Goal: Download file/media: Obtain a digital file from the website

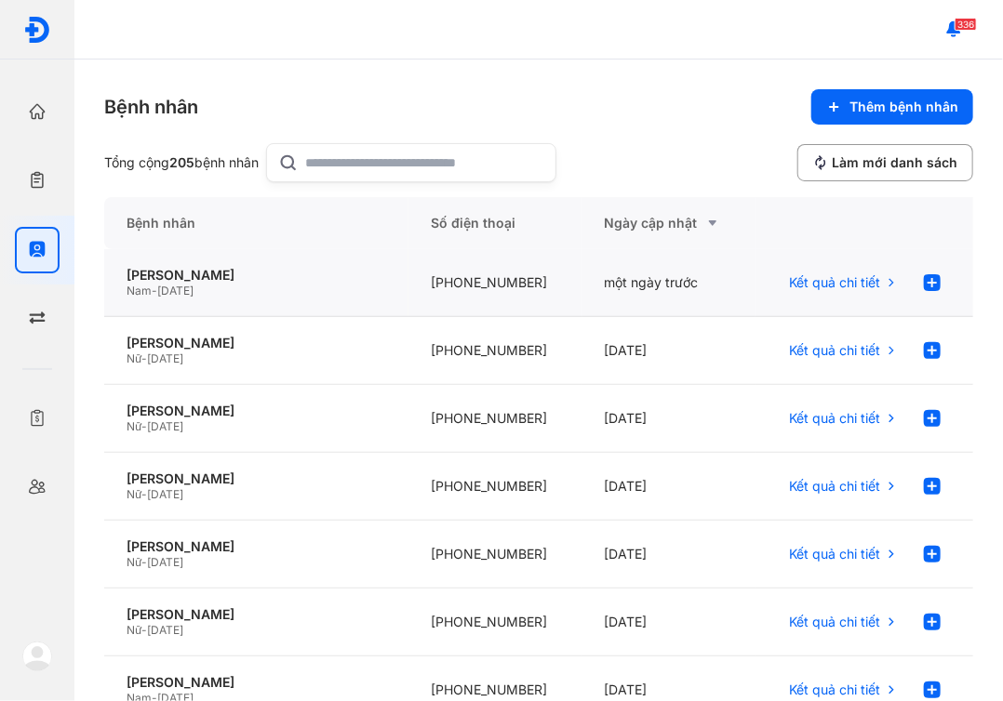
click at [432, 272] on div "[PHONE_NUMBER]" at bounding box center [495, 283] width 174 height 68
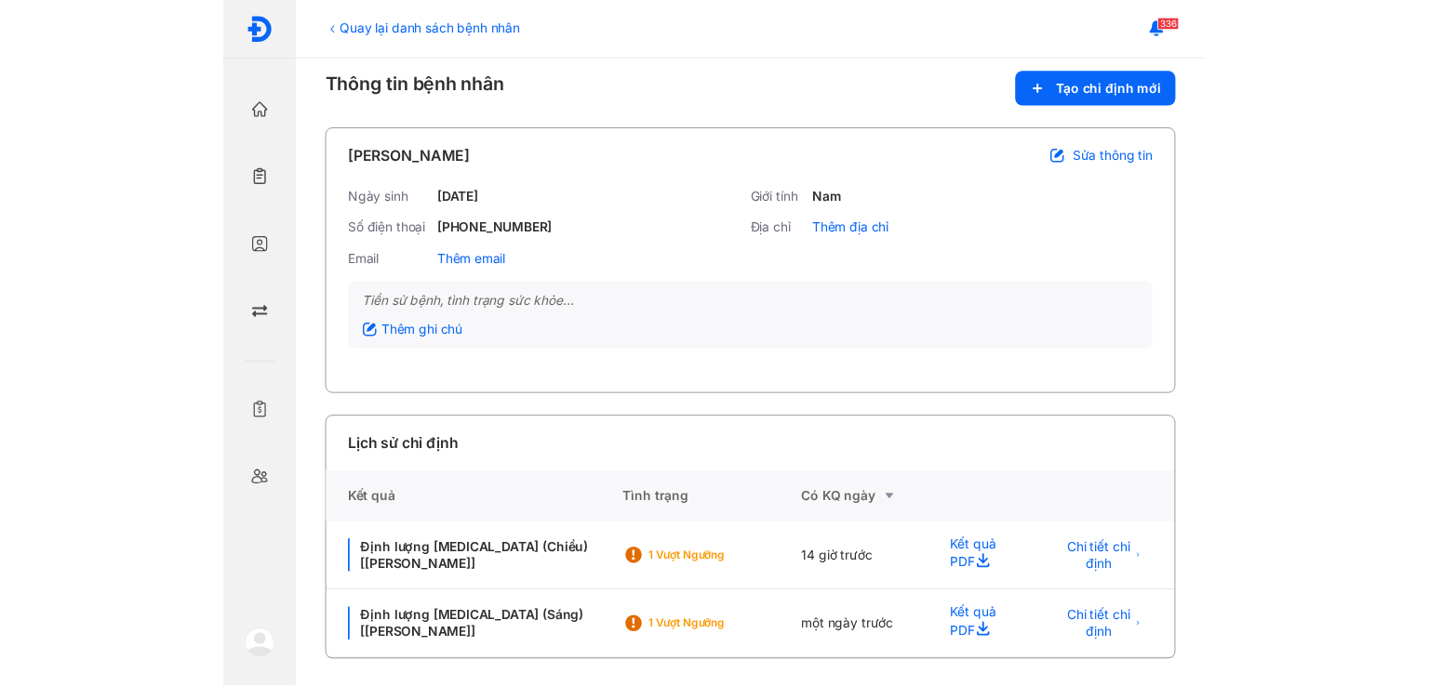
scroll to position [13, 0]
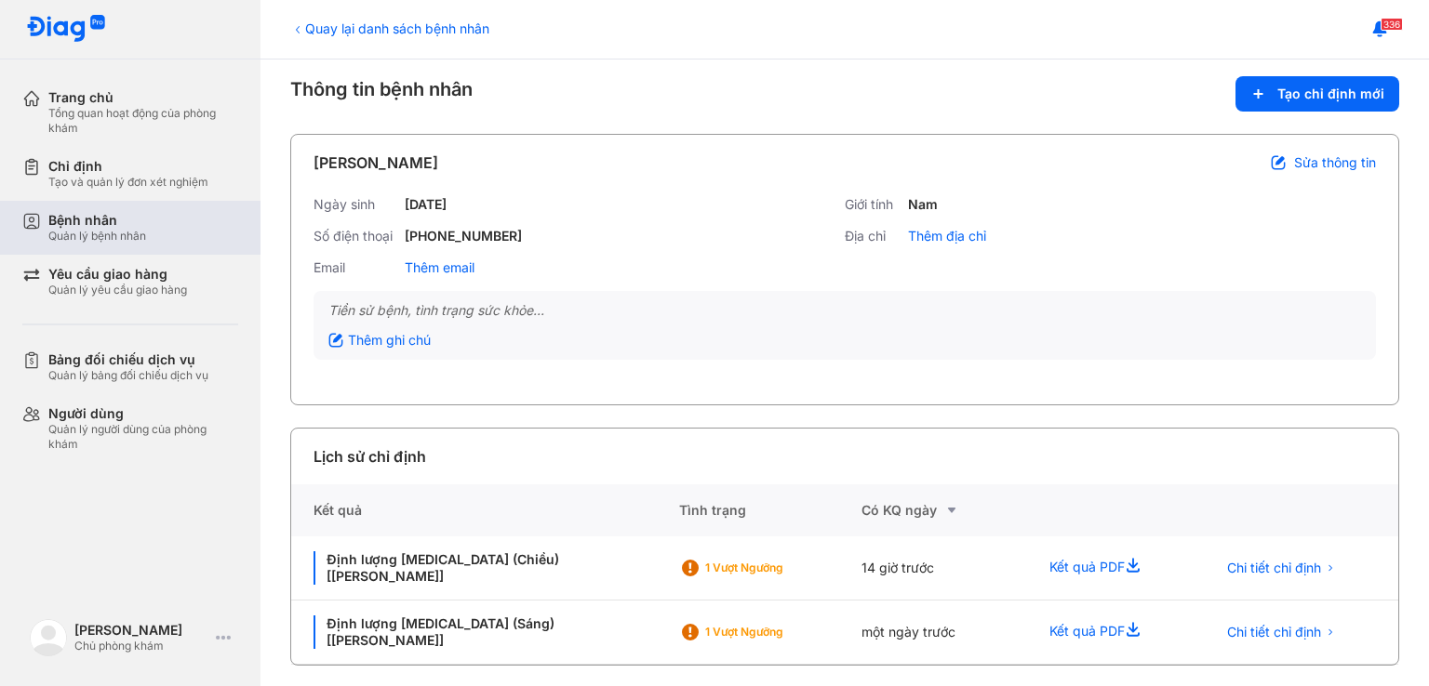
click at [72, 217] on div "Bệnh nhân" at bounding box center [97, 220] width 98 height 17
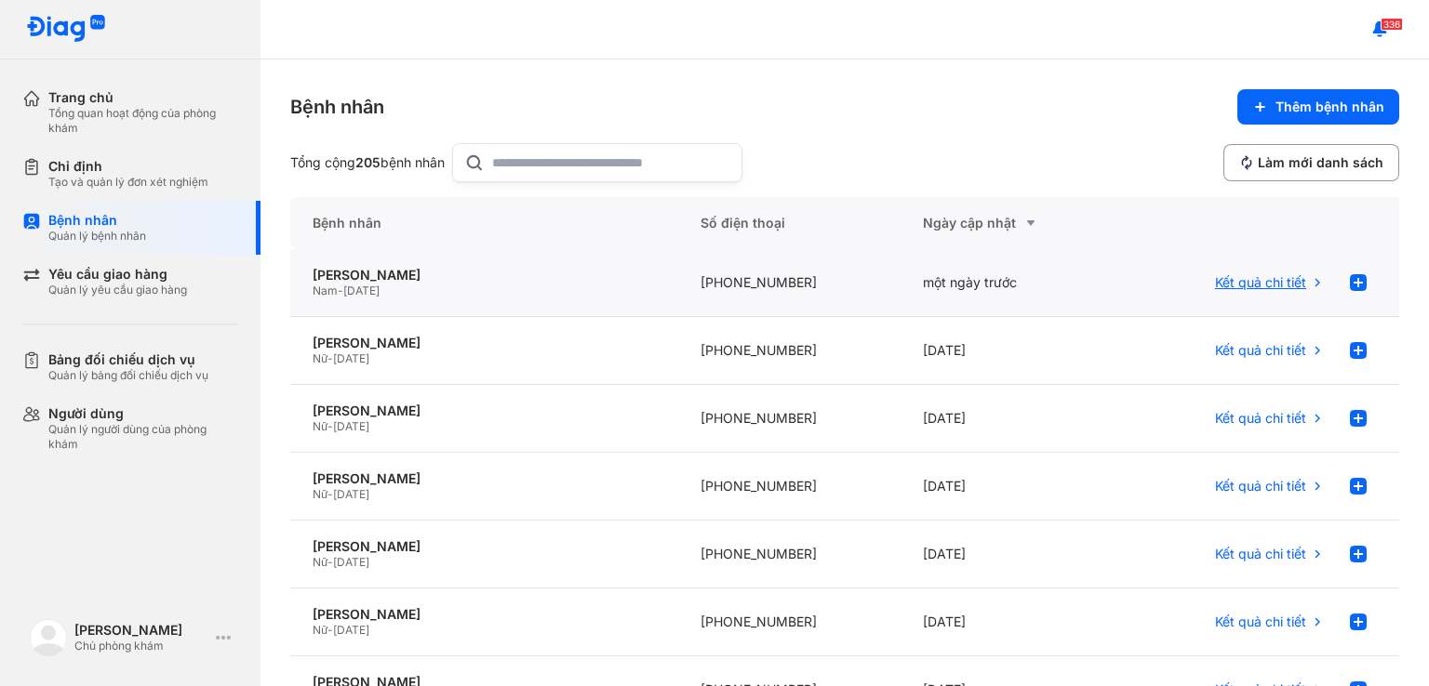
click at [1268, 274] on span "Kết quả chi tiết" at bounding box center [1260, 282] width 91 height 17
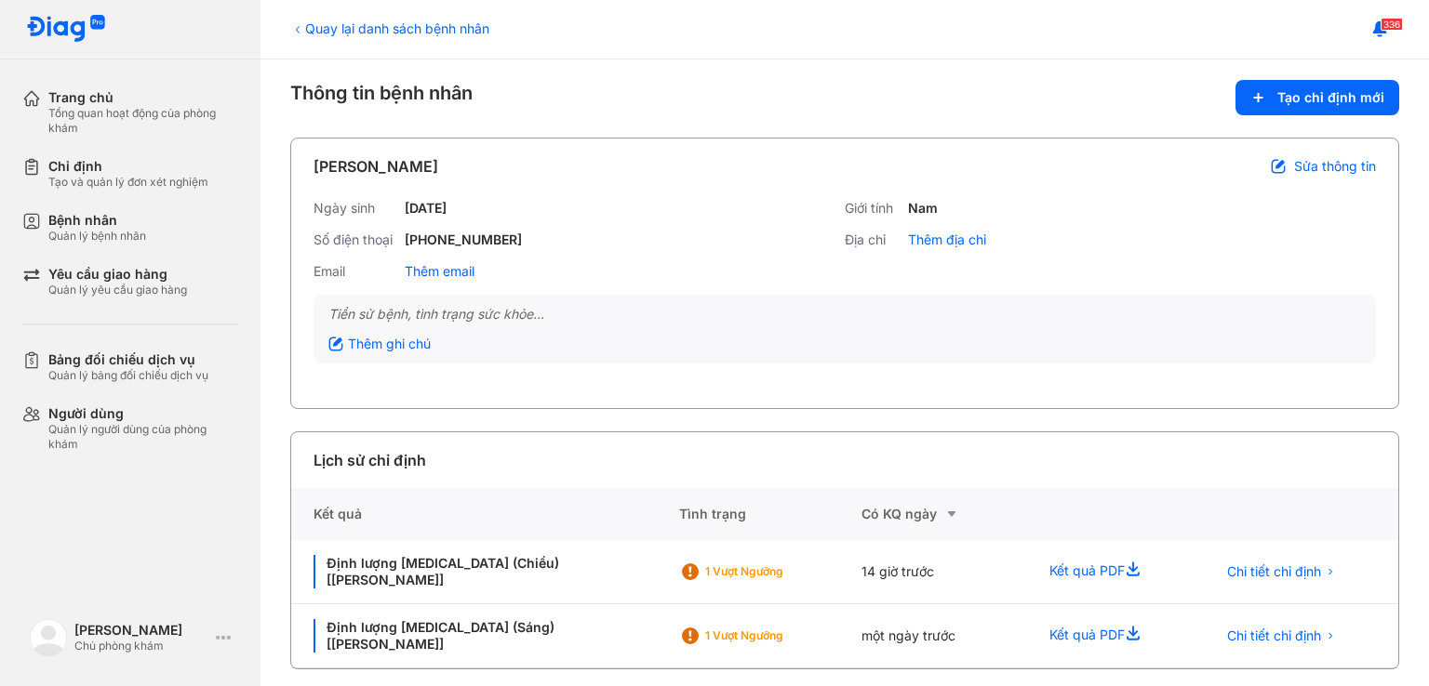
scroll to position [13, 0]
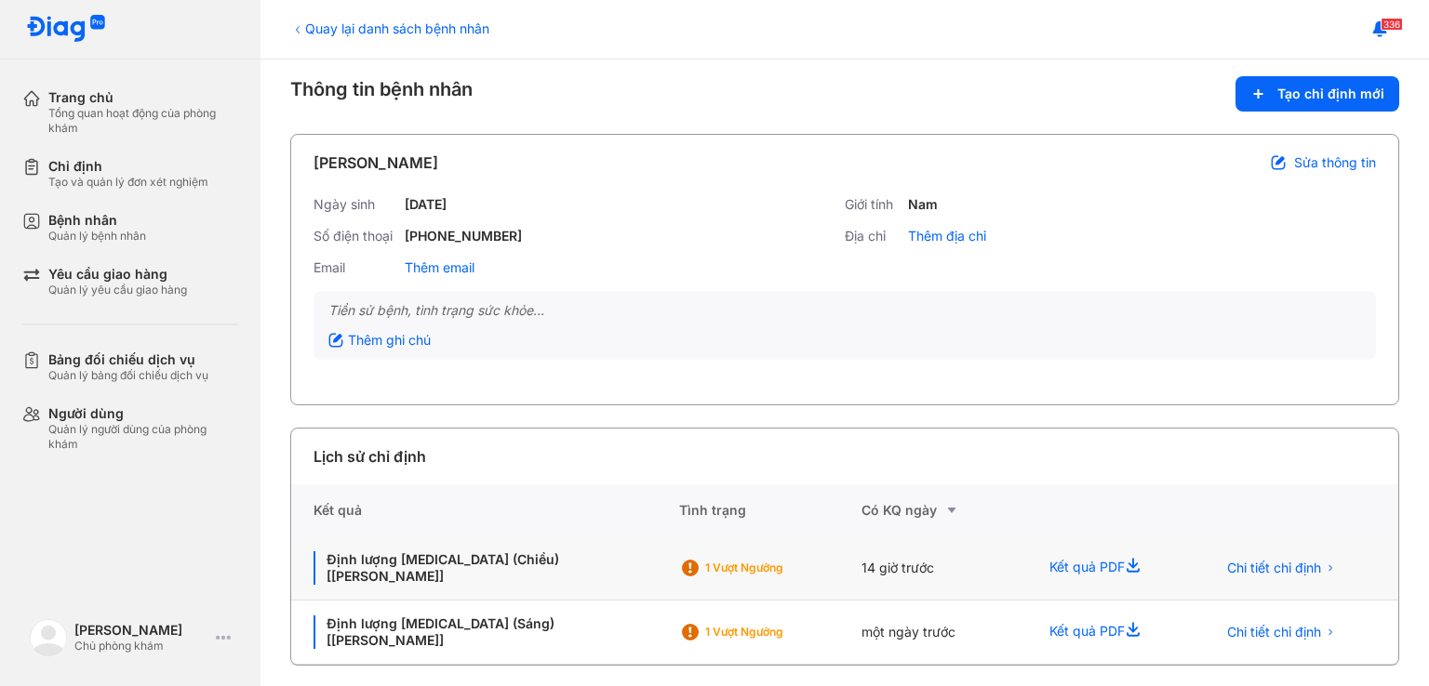
click at [1083, 570] on div "Kết quả PDF" at bounding box center [1110, 569] width 166 height 64
click at [1125, 557] on icon at bounding box center [1135, 568] width 22 height 22
click at [109, 216] on div "Bệnh nhân" at bounding box center [97, 220] width 98 height 17
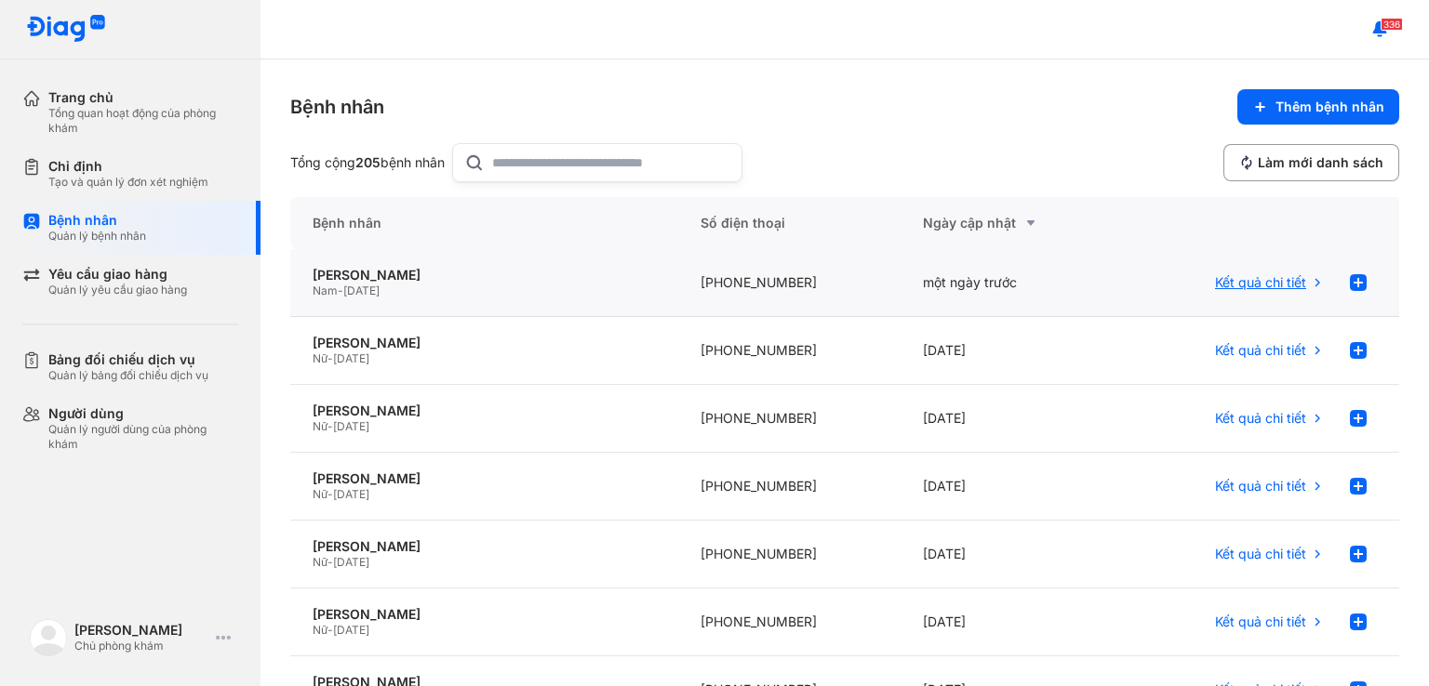
click at [1281, 283] on span "Kết quả chi tiết" at bounding box center [1260, 282] width 91 height 17
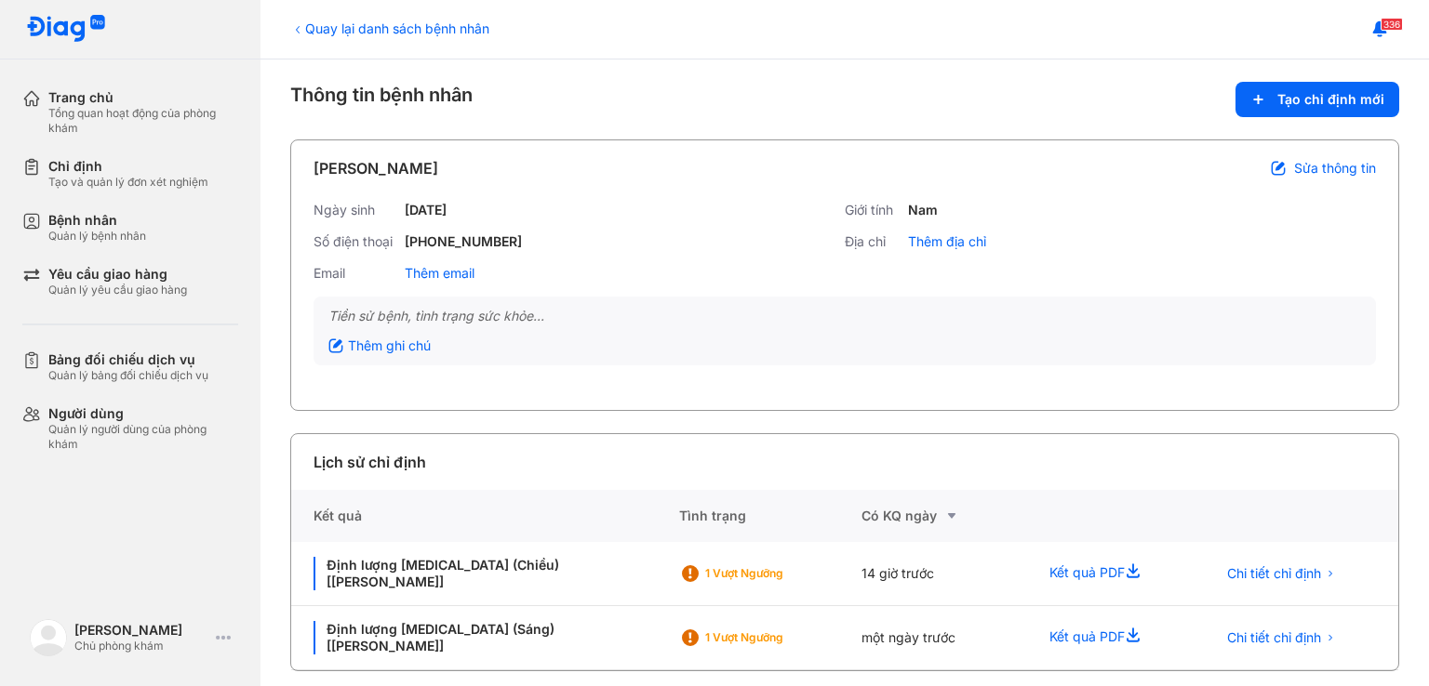
scroll to position [13, 0]
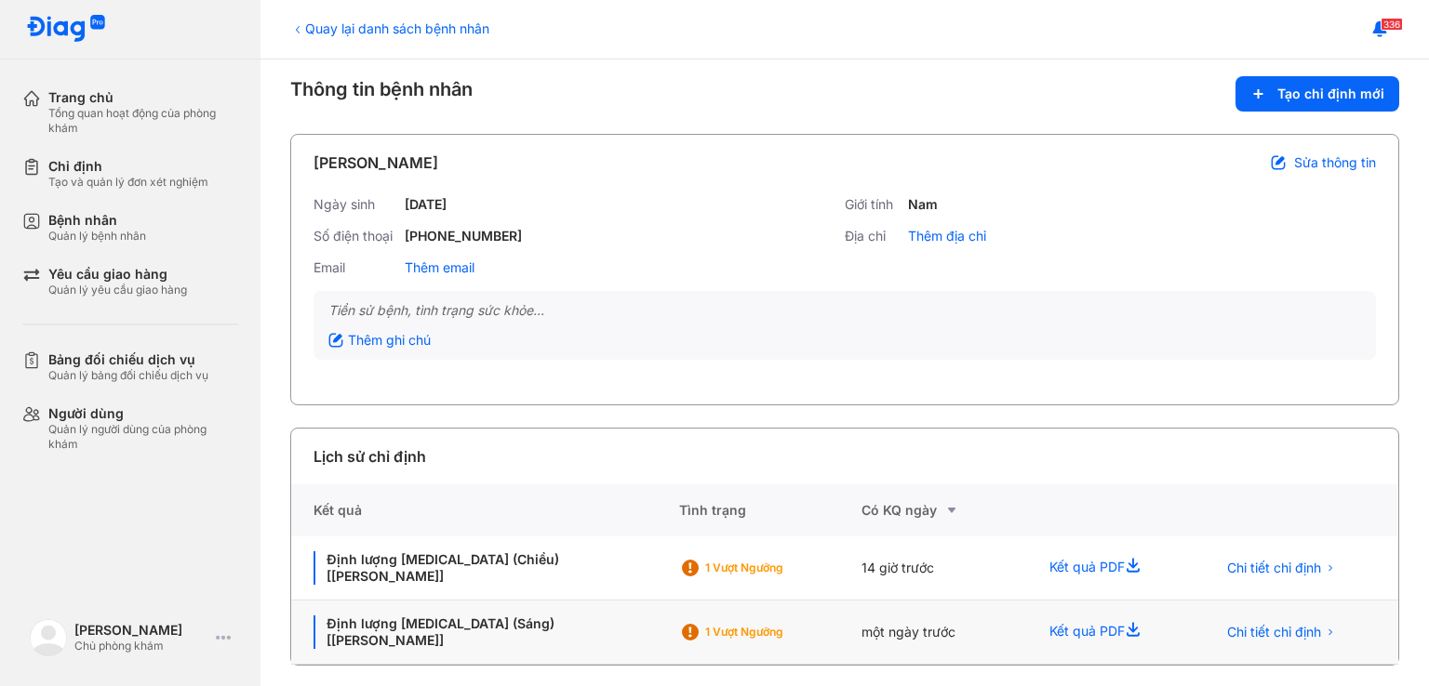
click at [1131, 626] on icon at bounding box center [1135, 632] width 22 height 22
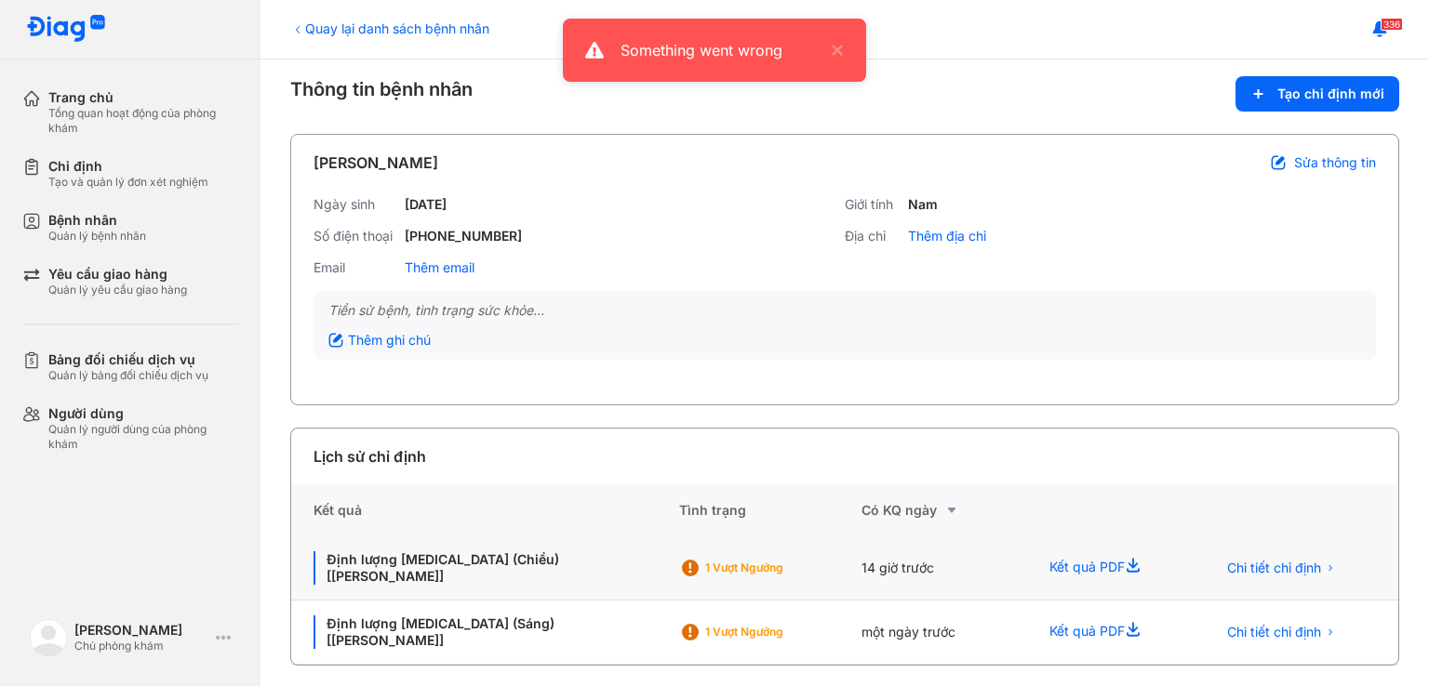
click at [1130, 570] on icon at bounding box center [1135, 568] width 22 height 22
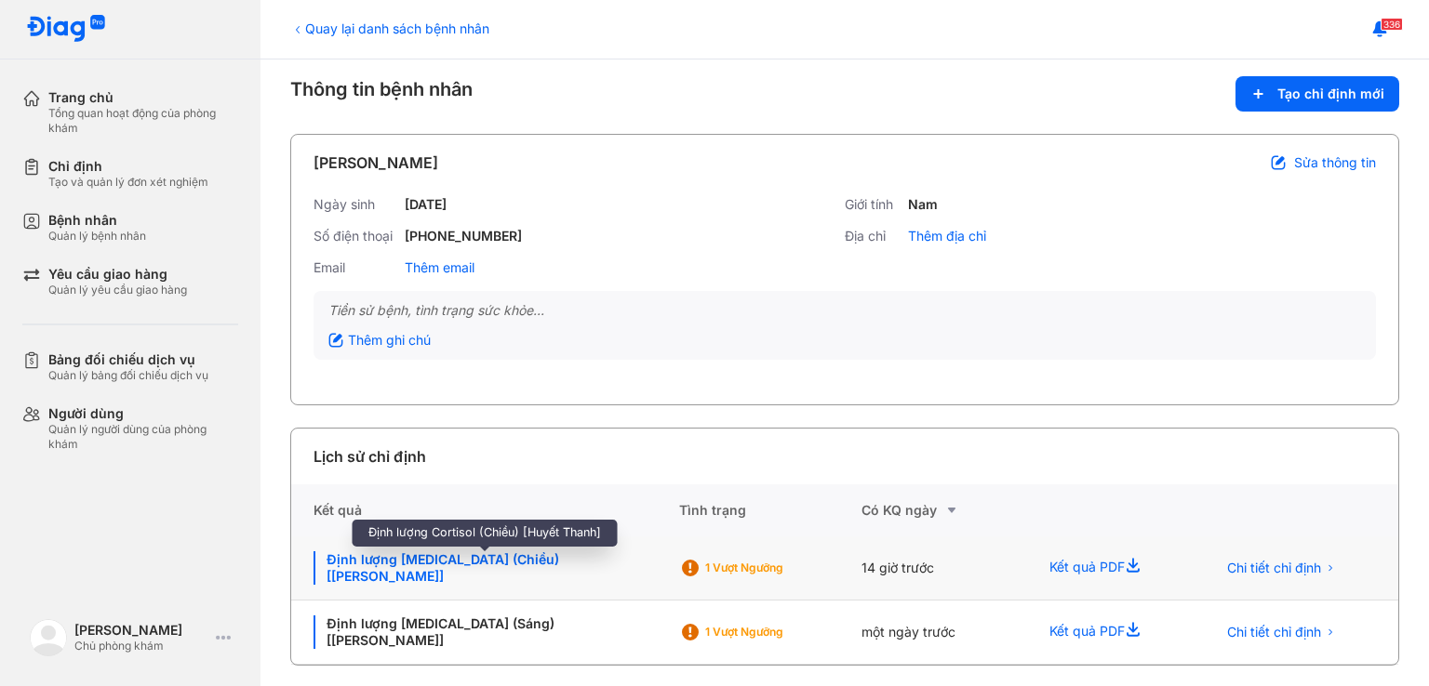
click at [472, 557] on div "Định lượng Cortisol (Chiều) [Huyết Thanh]" at bounding box center [484, 568] width 343 height 33
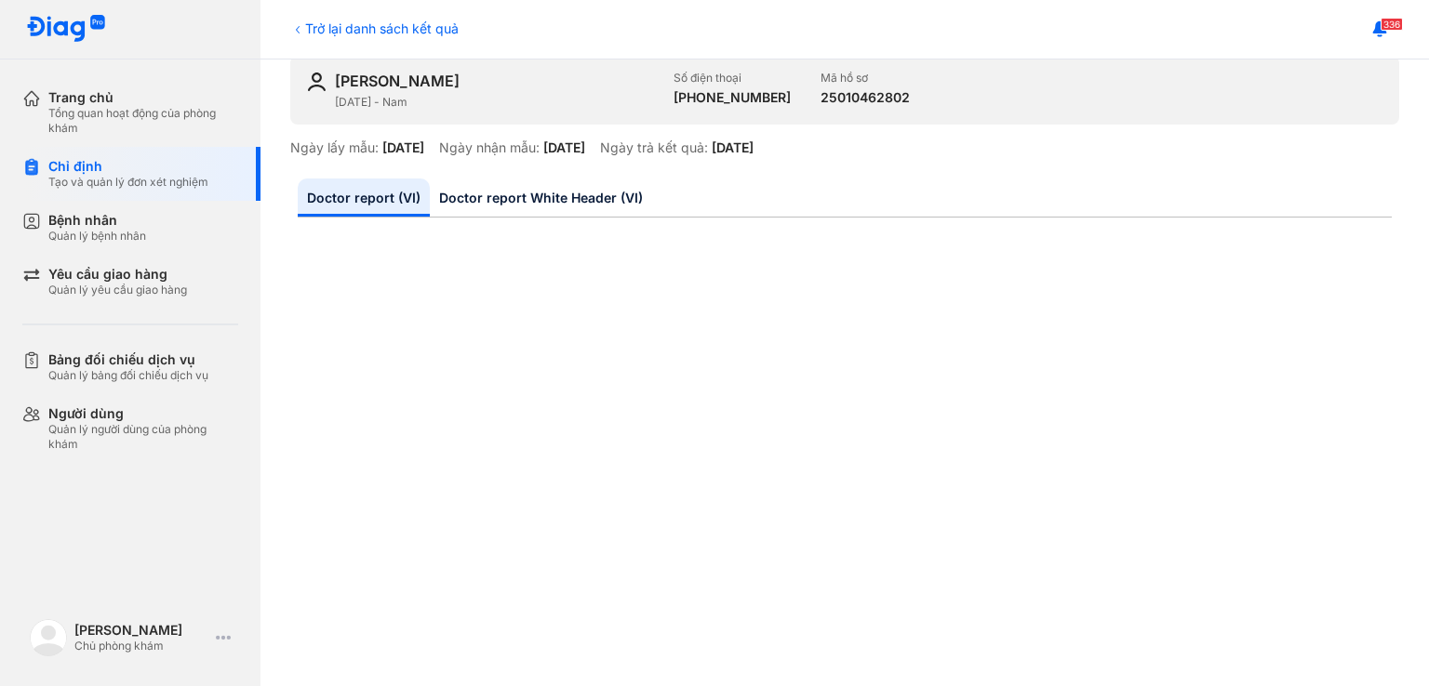
scroll to position [93, 0]
click at [509, 190] on link "Doctor report White Header (VI)" at bounding box center [541, 198] width 222 height 38
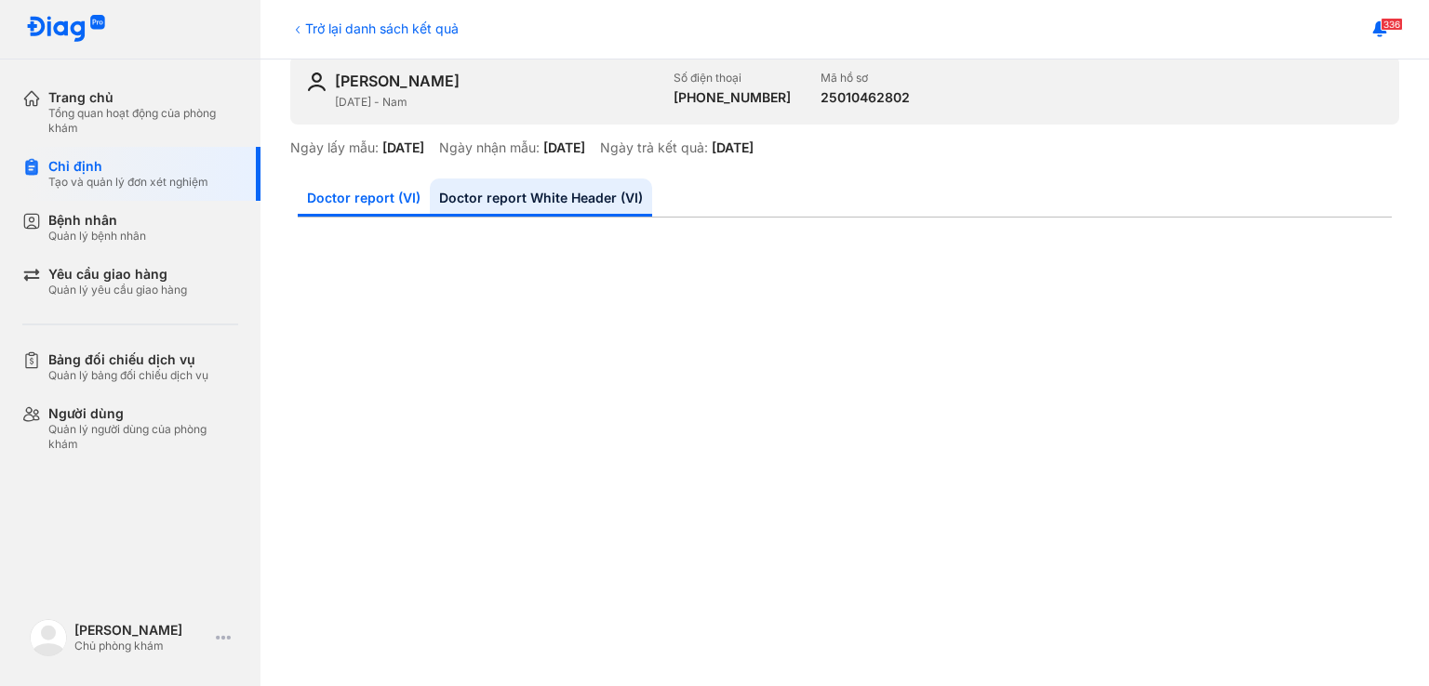
click at [387, 206] on link "Doctor report (VI)" at bounding box center [364, 198] width 132 height 38
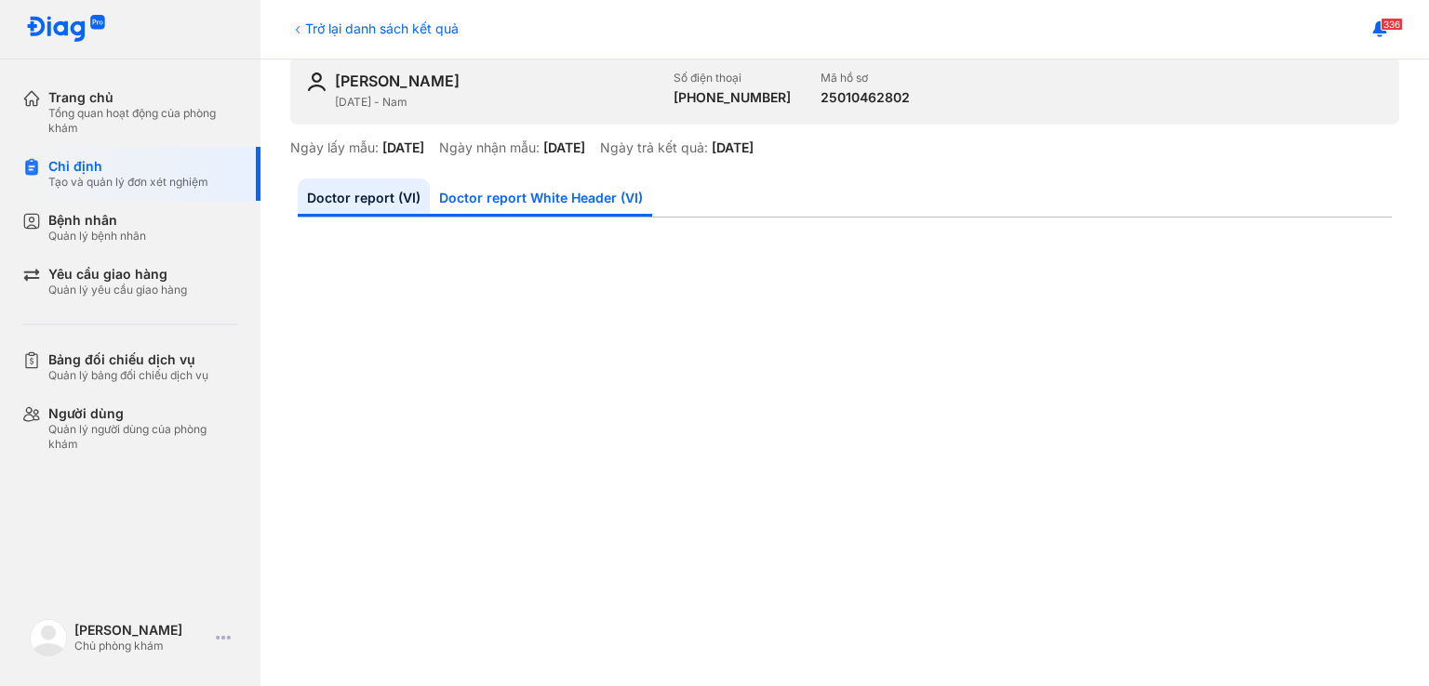
click at [450, 206] on link "Doctor report White Header (VI)" at bounding box center [541, 198] width 222 height 38
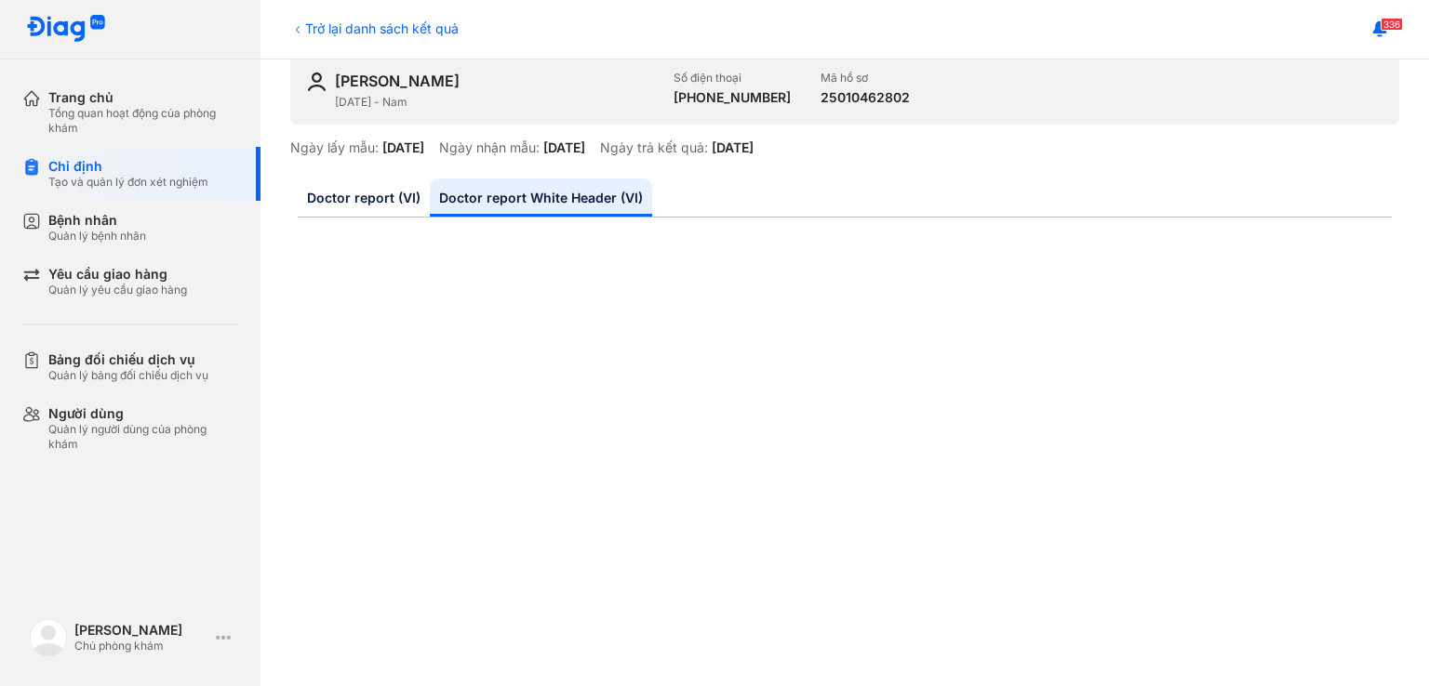
click at [334, 207] on link "Doctor report (VI)" at bounding box center [364, 198] width 132 height 38
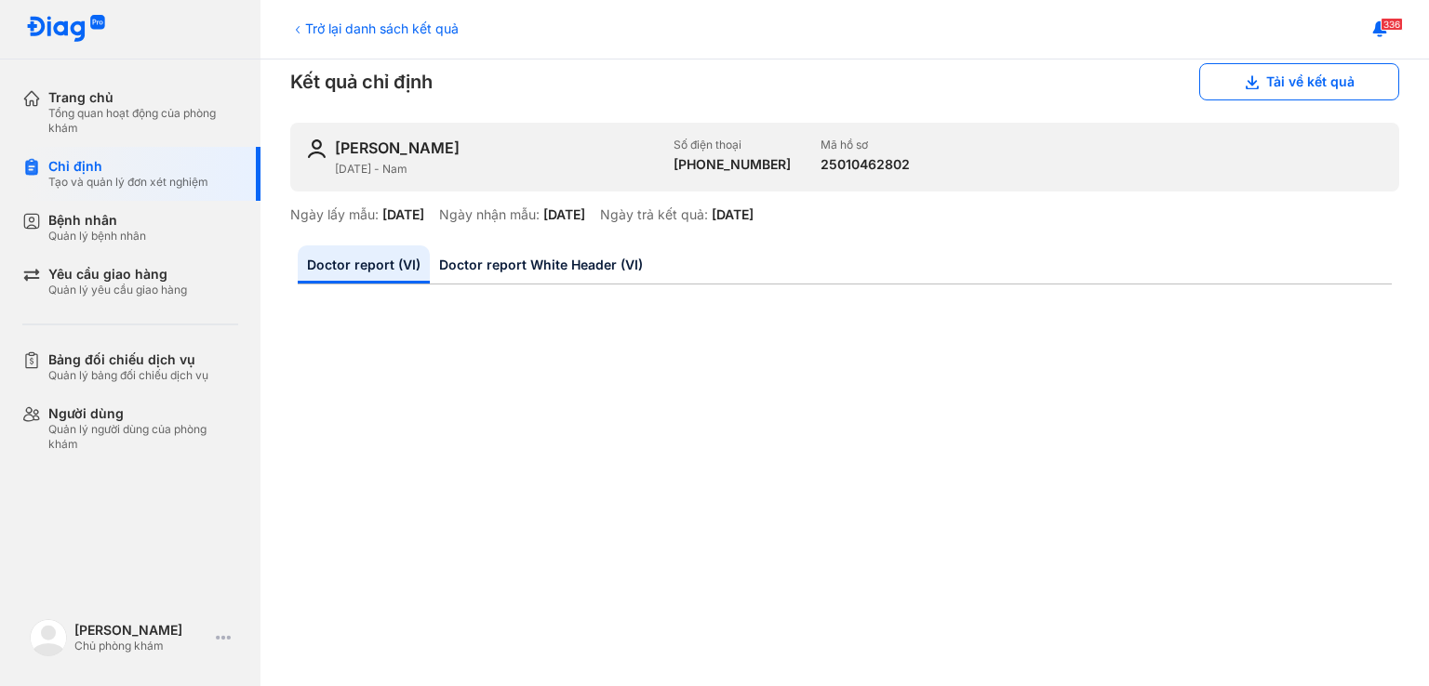
scroll to position [0, 0]
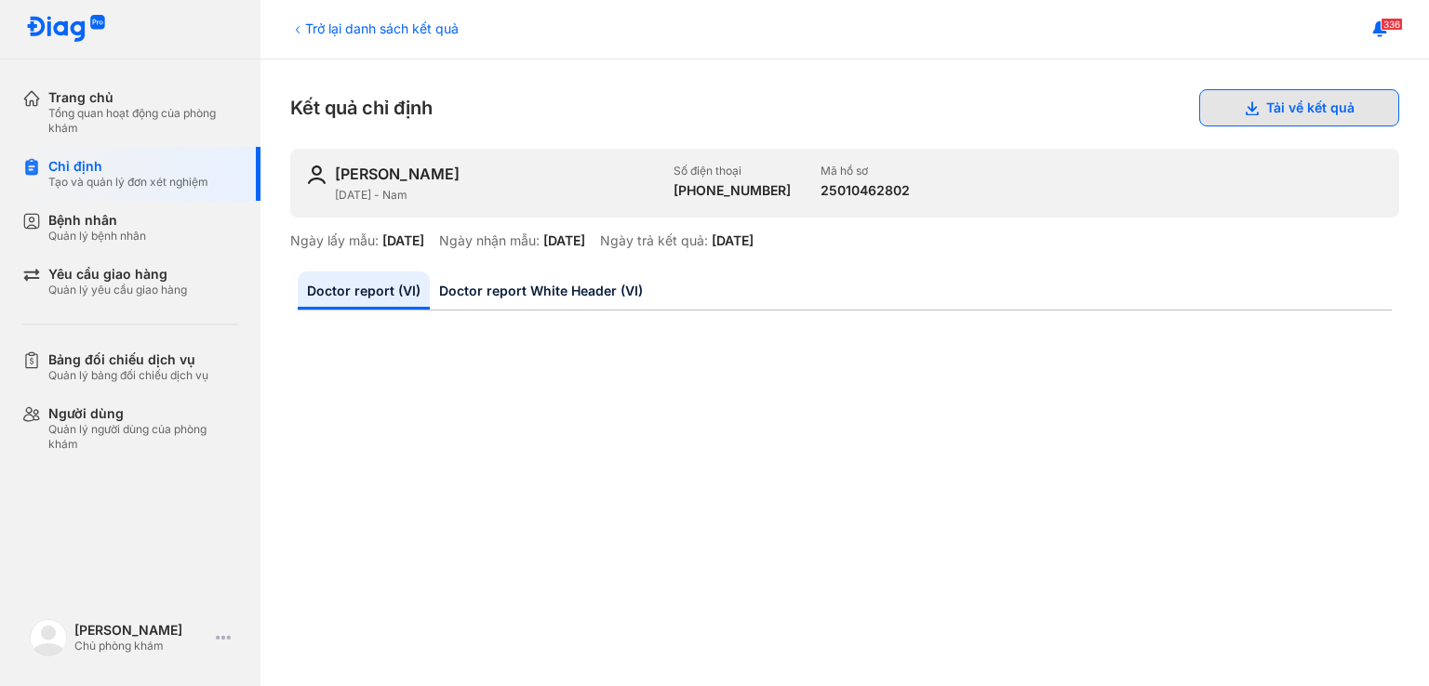
click at [1269, 117] on button "Tải về kết quả" at bounding box center [1299, 107] width 200 height 37
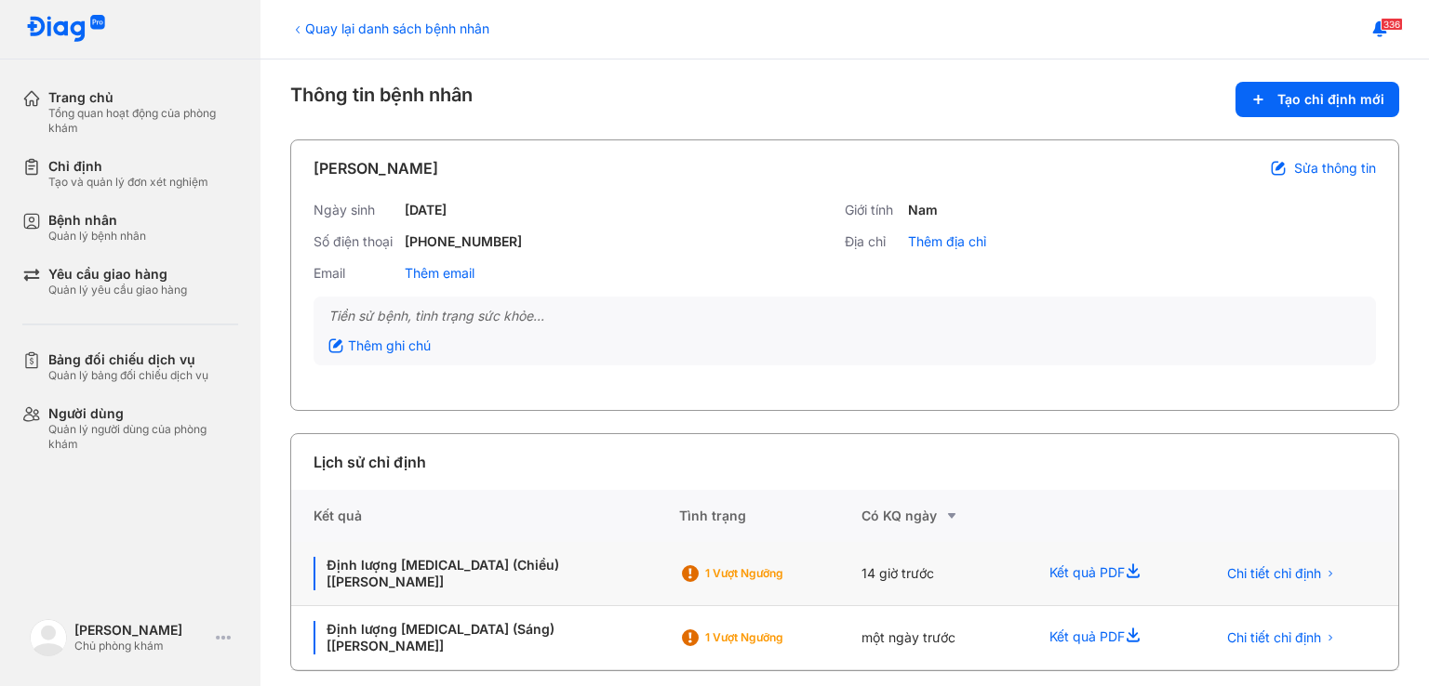
scroll to position [13, 0]
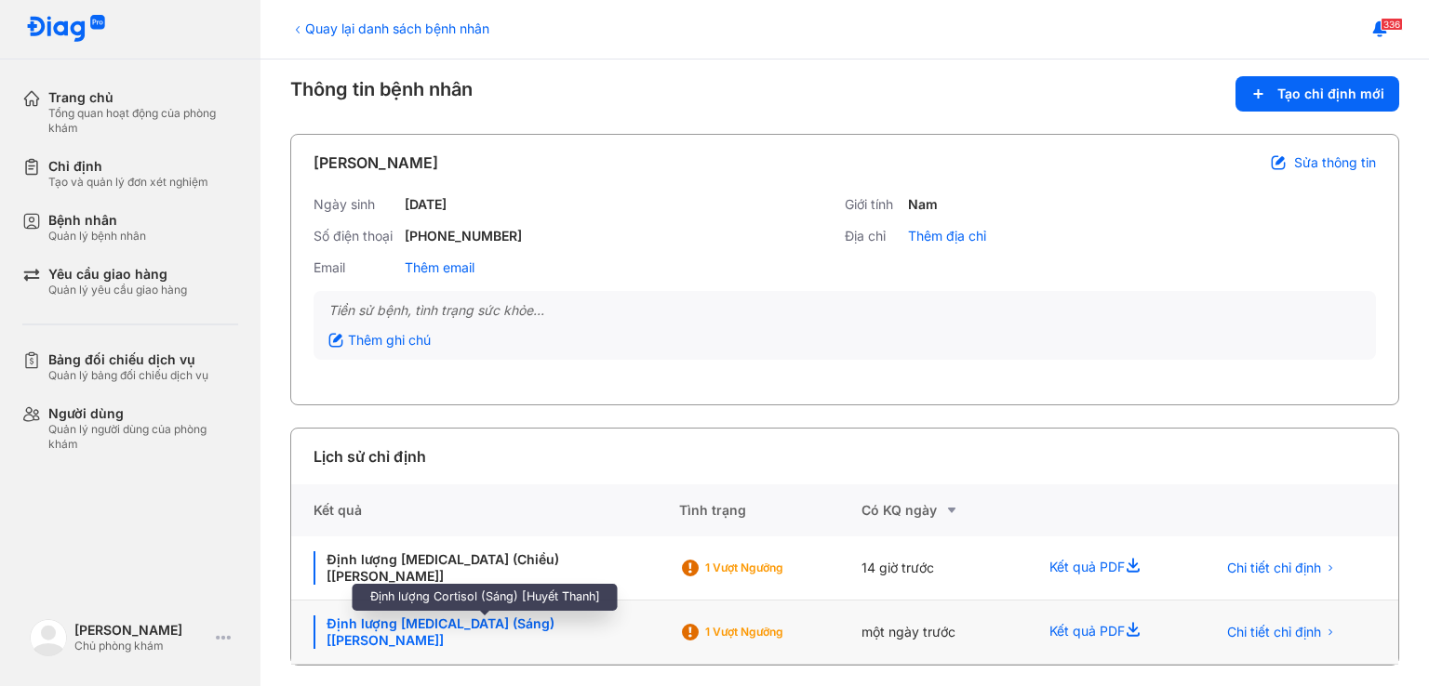
click at [506, 622] on div "Định lượng [MEDICAL_DATA] (Sáng) [[PERSON_NAME]]" at bounding box center [484, 632] width 343 height 33
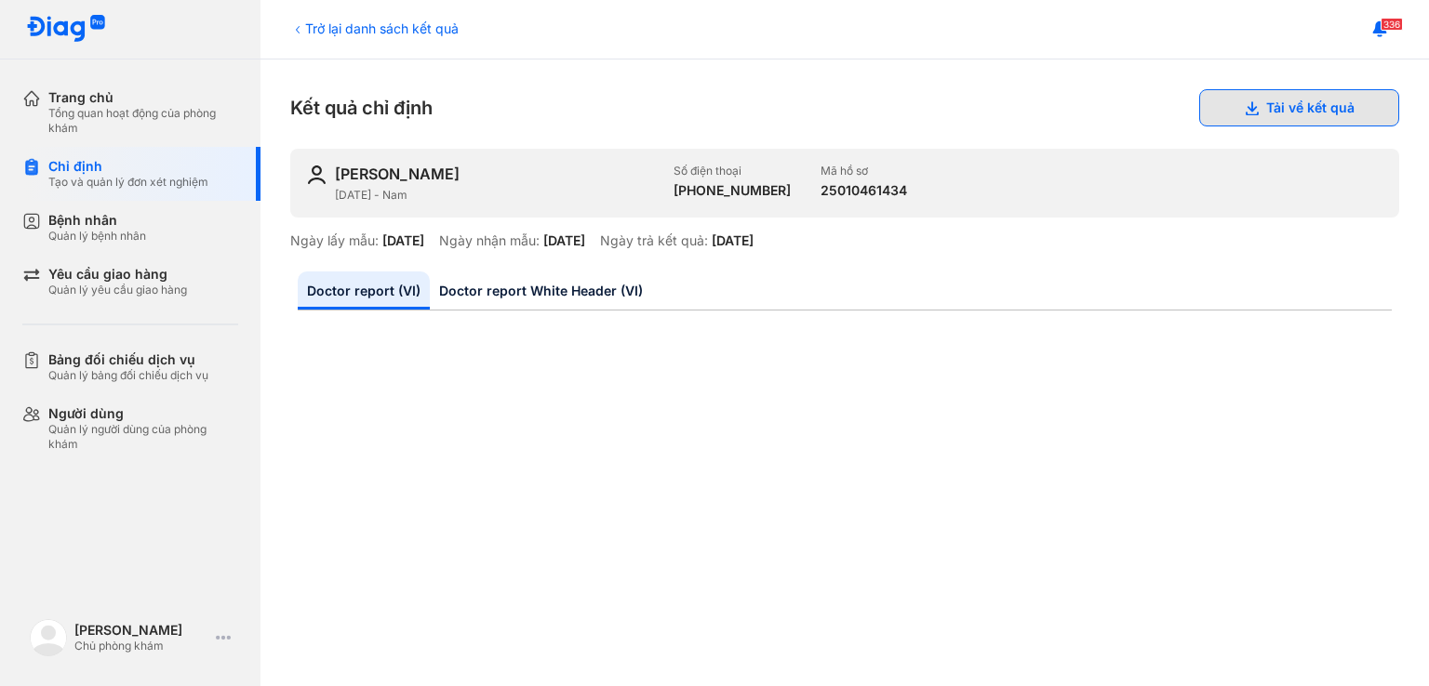
click at [1256, 109] on button "Tải về kết quả" at bounding box center [1299, 107] width 200 height 37
click at [345, 179] on div "[PERSON_NAME]" at bounding box center [397, 174] width 125 height 20
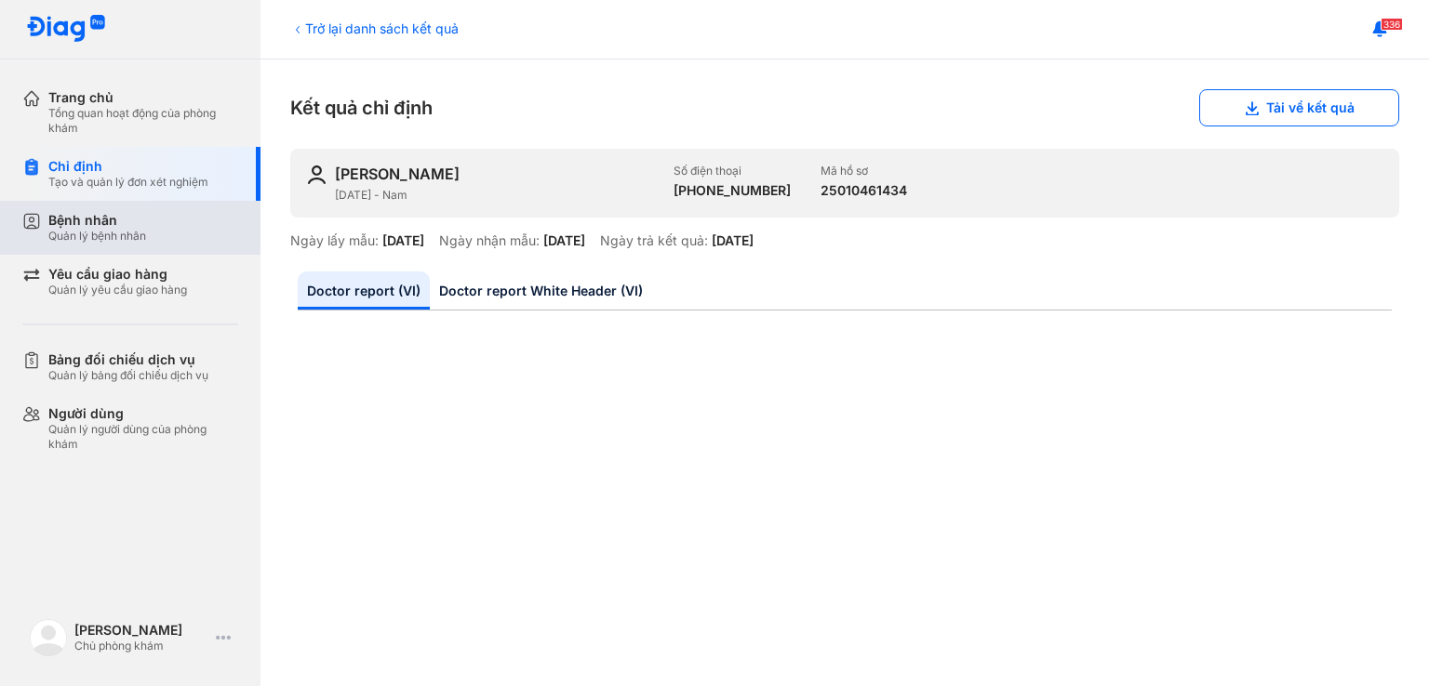
click at [173, 233] on div "Bệnh nhân Quản lý bệnh nhân" at bounding box center [143, 228] width 190 height 32
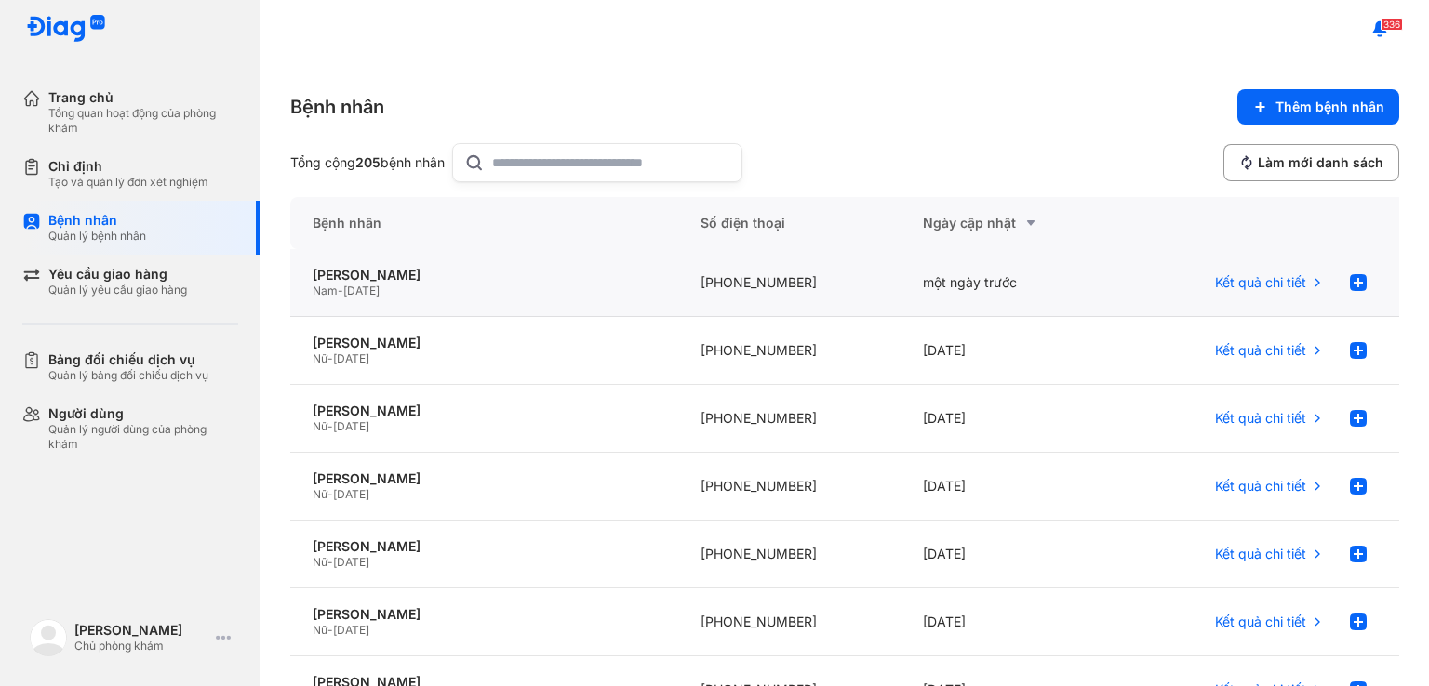
click at [413, 265] on div "LÂM HỒNG HIẾU Nam - 20/03/1982" at bounding box center [484, 283] width 388 height 68
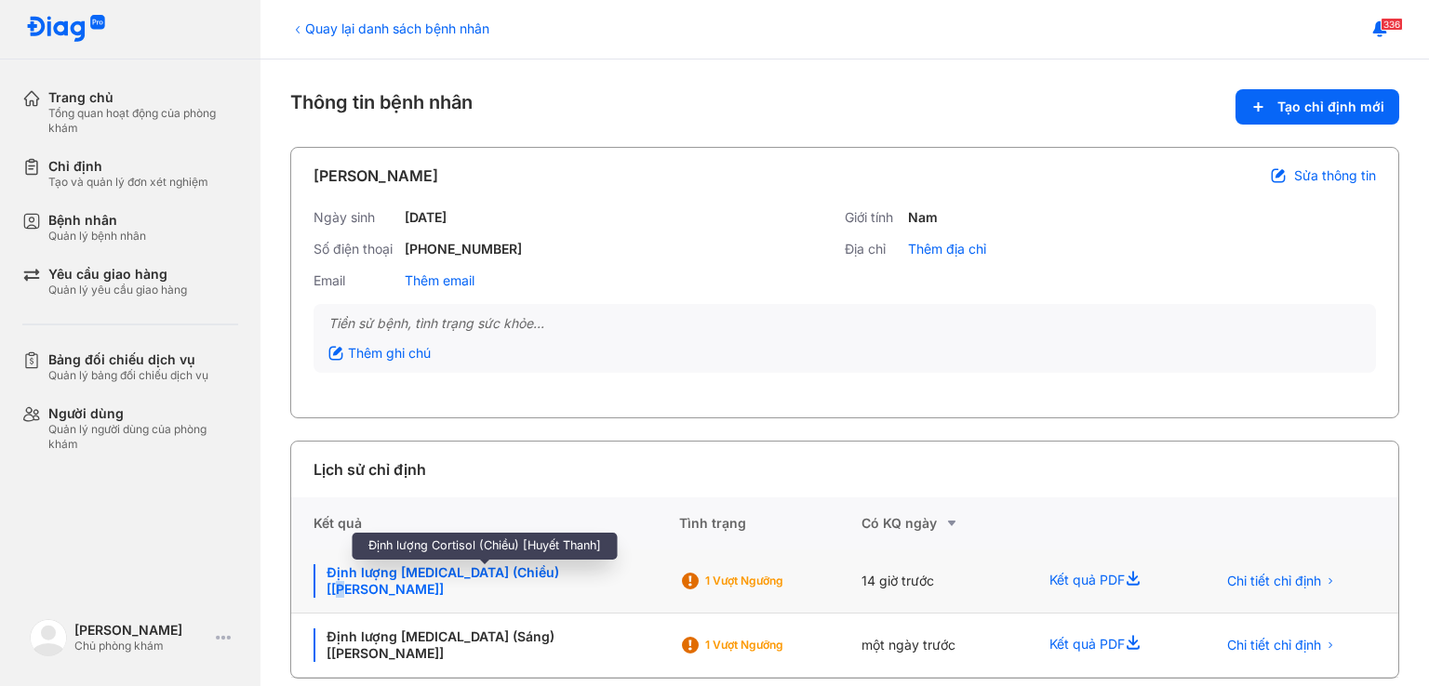
click at [562, 584] on div "Định lượng [MEDICAL_DATA] (Chiều) [[PERSON_NAME]]" at bounding box center [484, 581] width 343 height 33
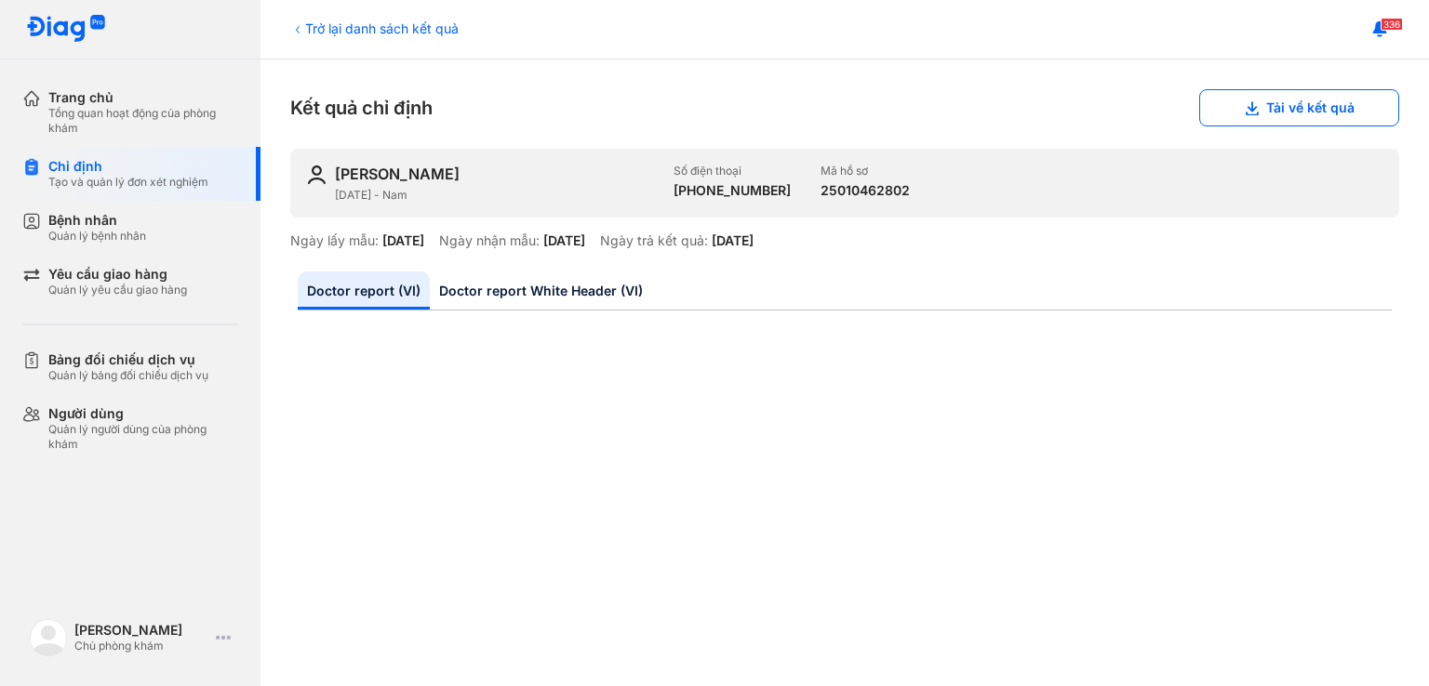
scroll to position [93, 0]
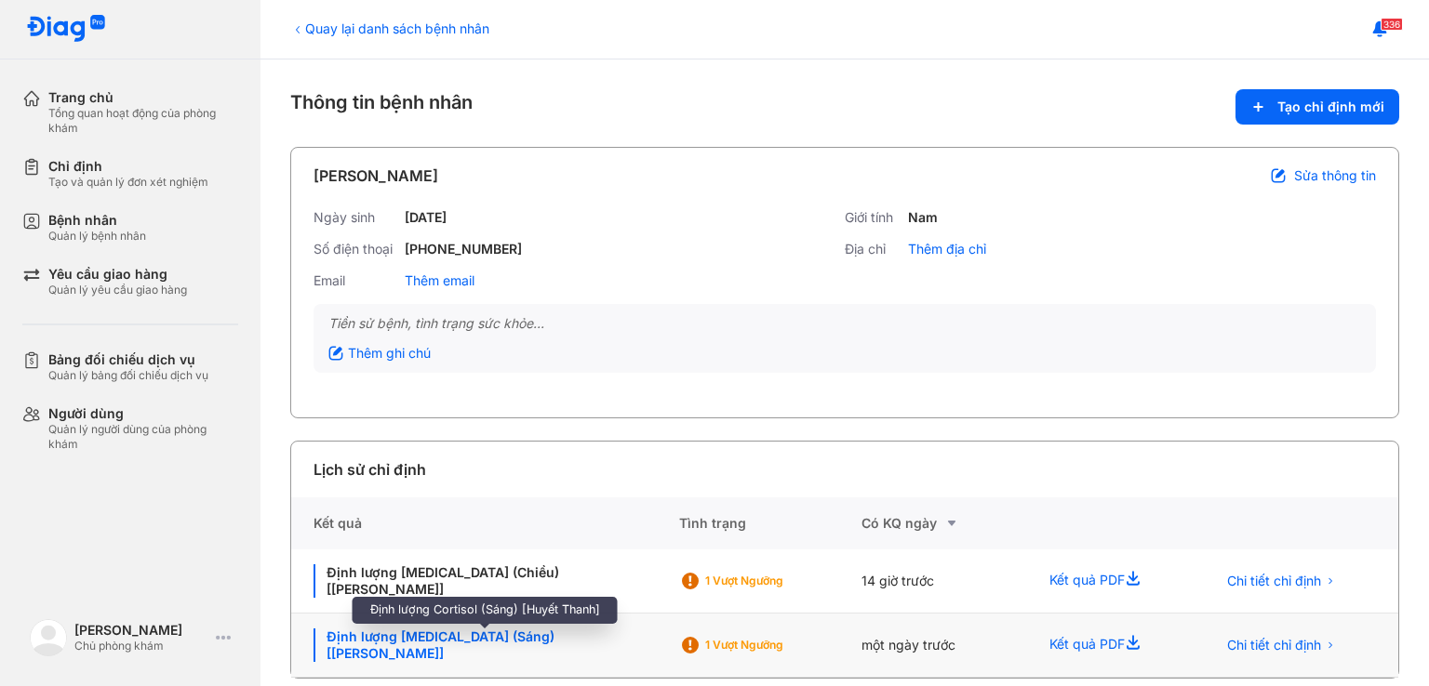
click at [632, 637] on div "Định lượng Cortisol (Sáng) [Huyết Thanh]" at bounding box center [484, 645] width 343 height 33
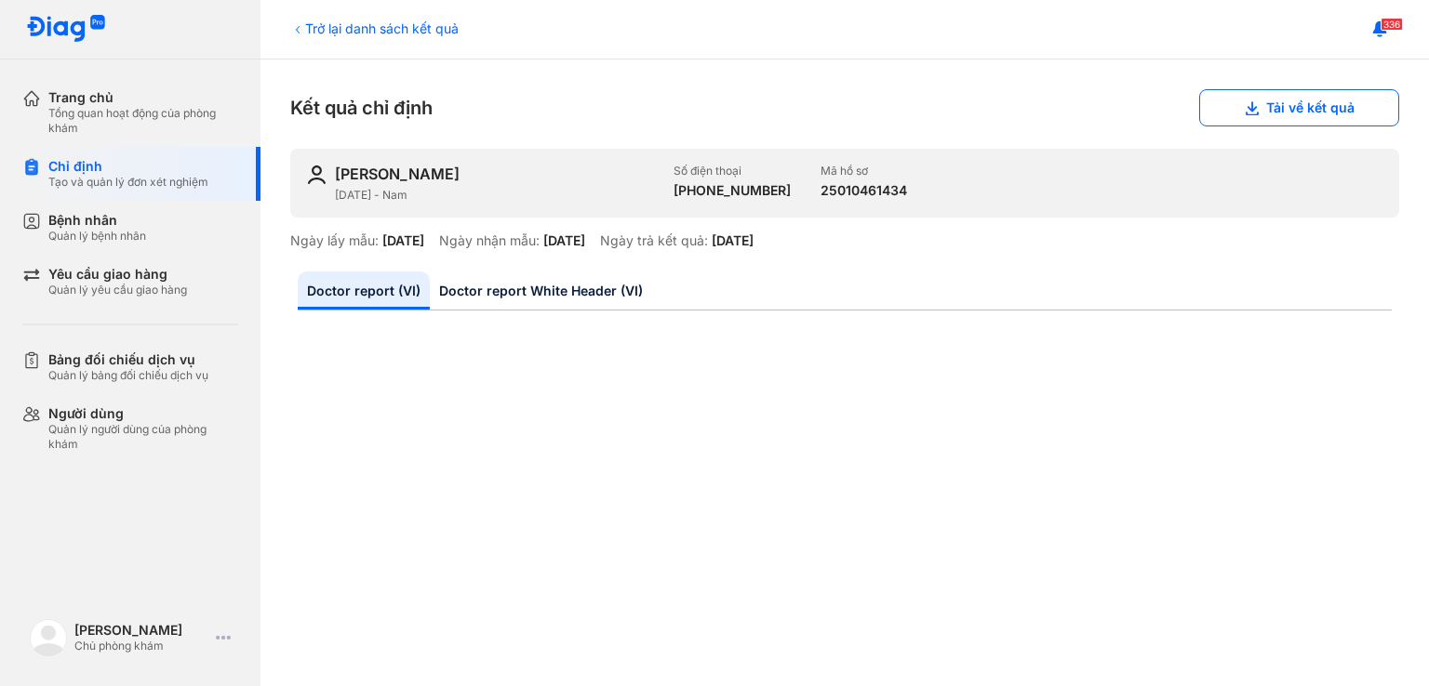
scroll to position [93, 0]
